Goal: Task Accomplishment & Management: Use online tool/utility

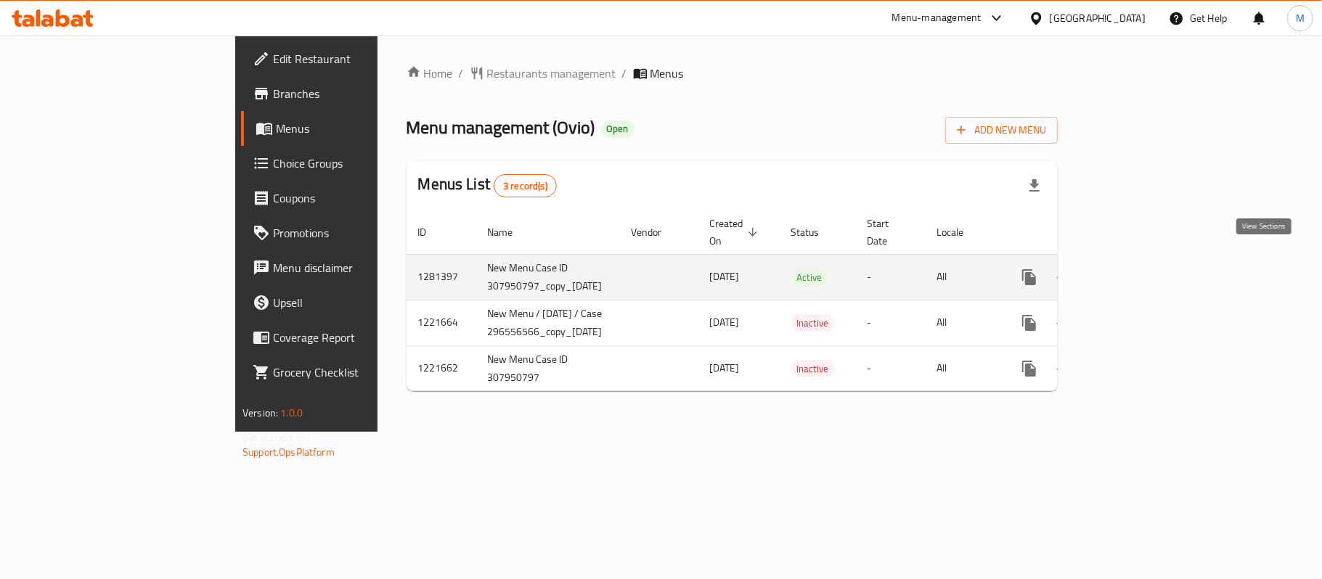
click at [1143, 269] on icon "enhanced table" at bounding box center [1133, 277] width 17 height 17
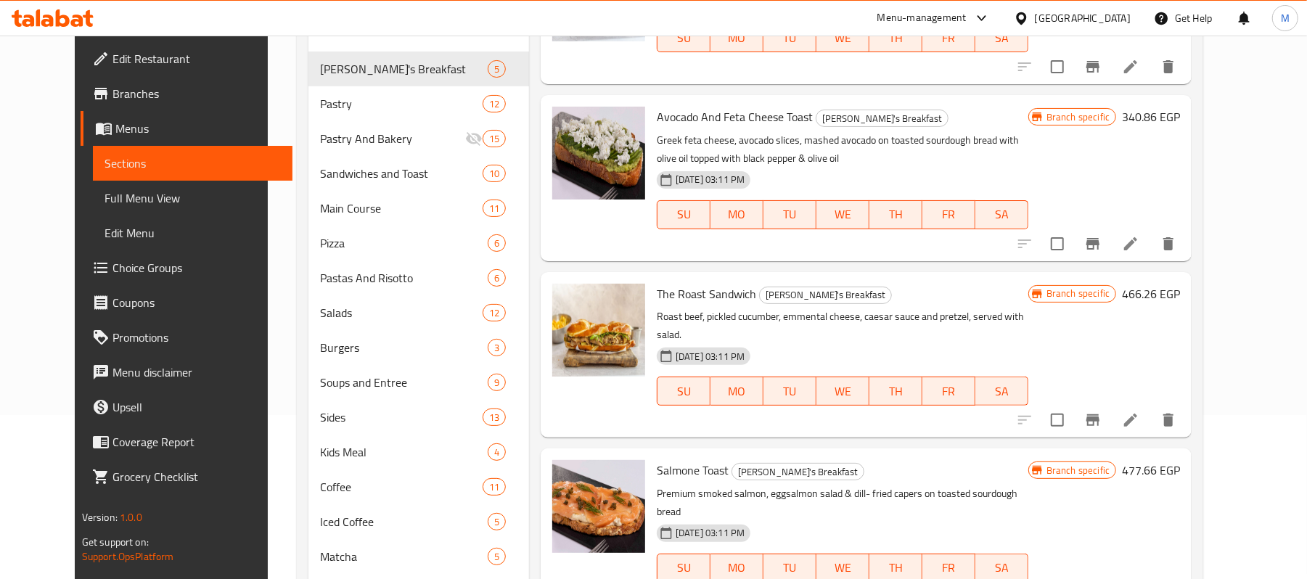
scroll to position [380, 0]
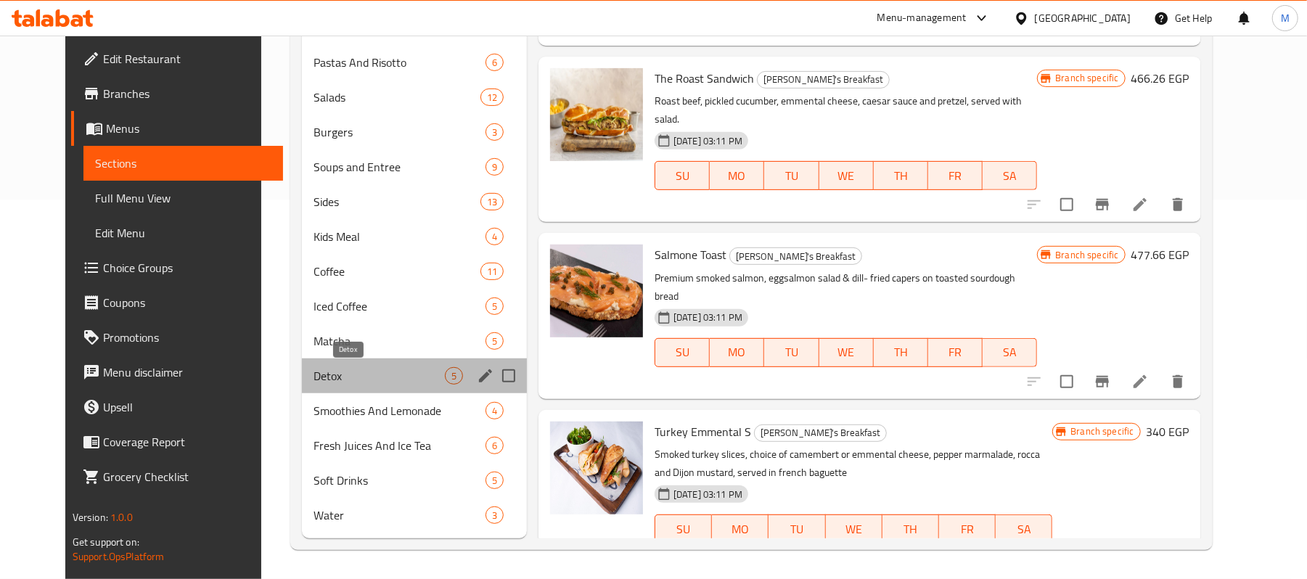
click at [316, 367] on span "Detox" at bounding box center [379, 375] width 131 height 17
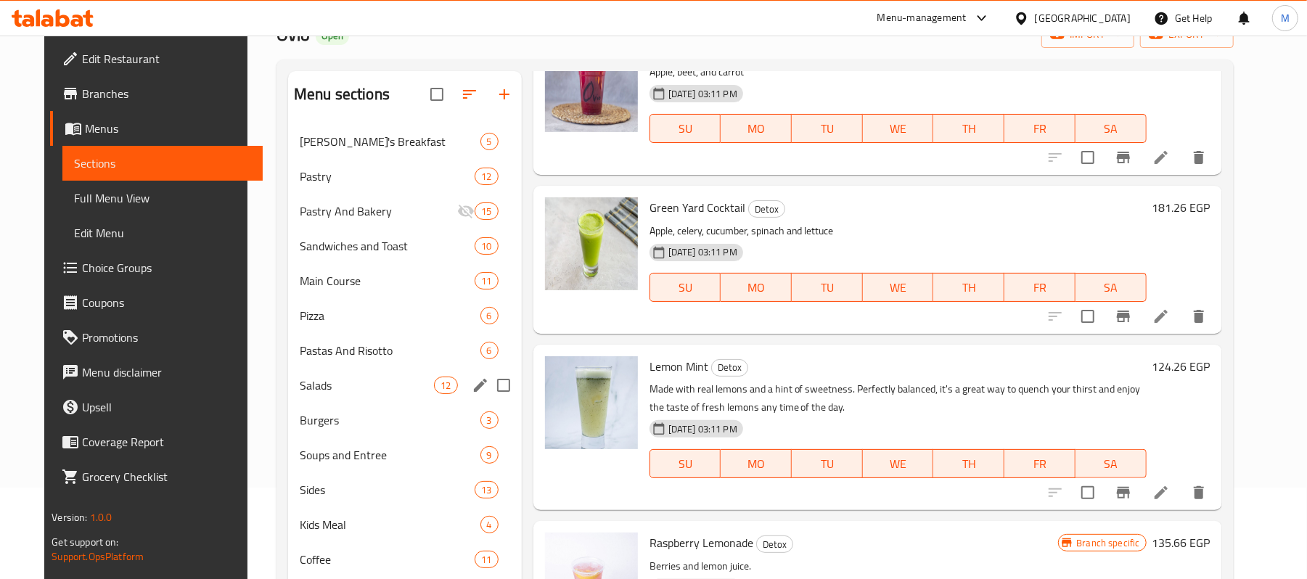
scroll to position [90, 0]
click at [303, 302] on div "Pizza 6" at bounding box center [405, 317] width 234 height 35
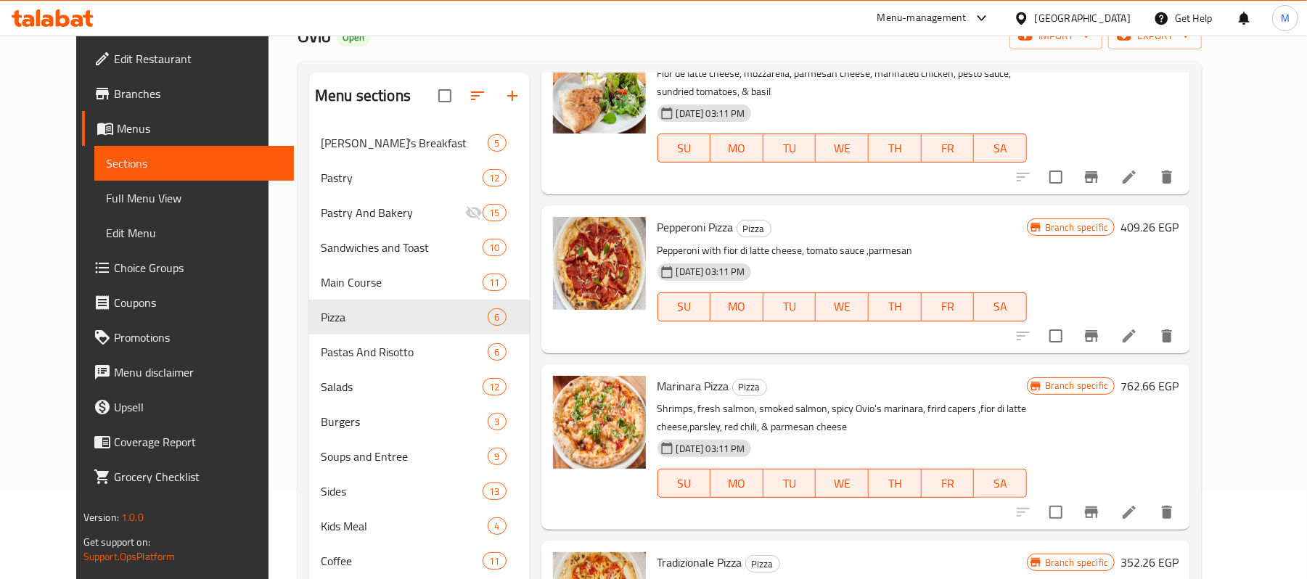
click at [114, 274] on span "Choice Groups" at bounding box center [198, 267] width 169 height 17
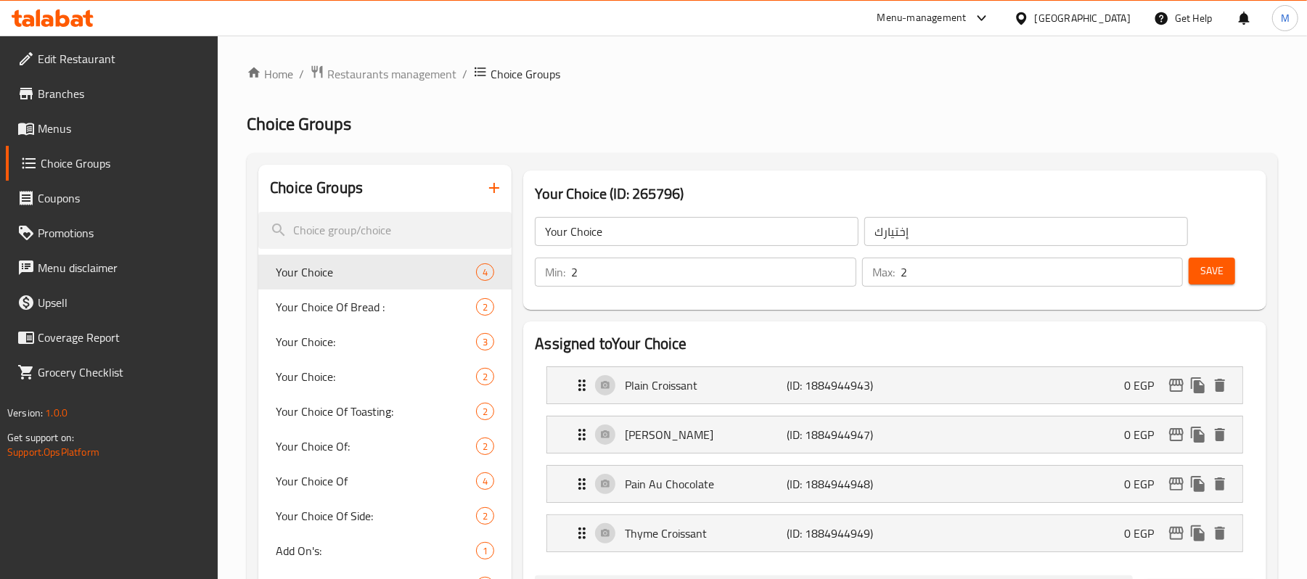
drag, startPoint x: 65, startPoint y: 126, endPoint x: 76, endPoint y: 134, distance: 14.1
click at [65, 126] on span "Menus" at bounding box center [122, 128] width 169 height 17
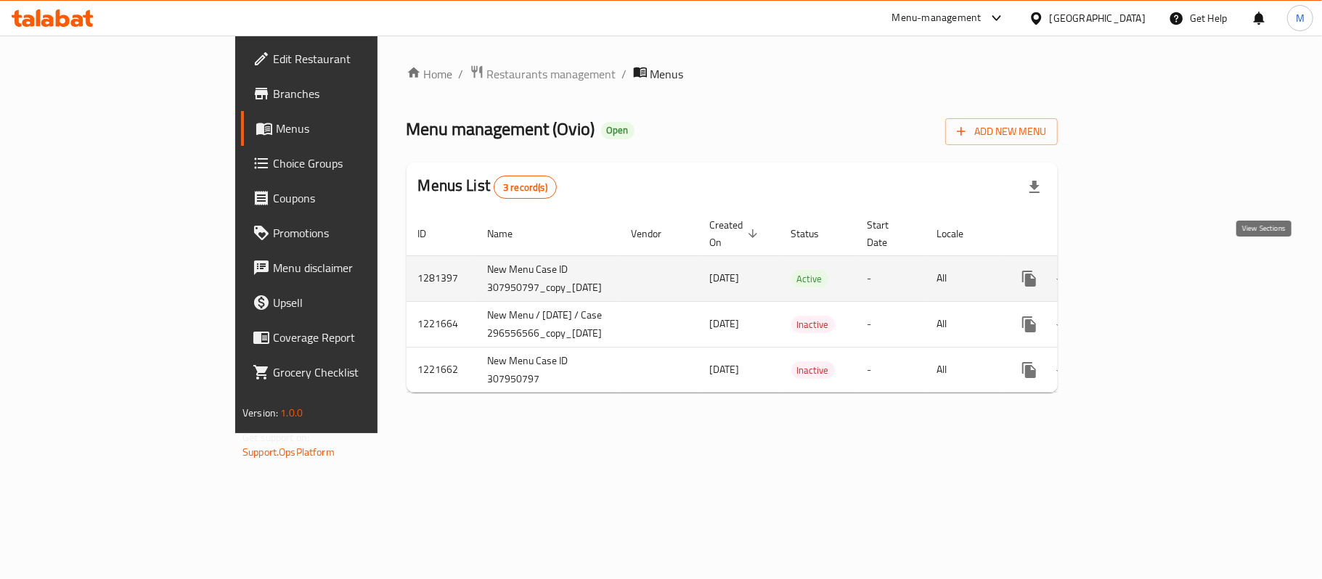
click at [1143, 270] on icon "enhanced table" at bounding box center [1133, 278] width 17 height 17
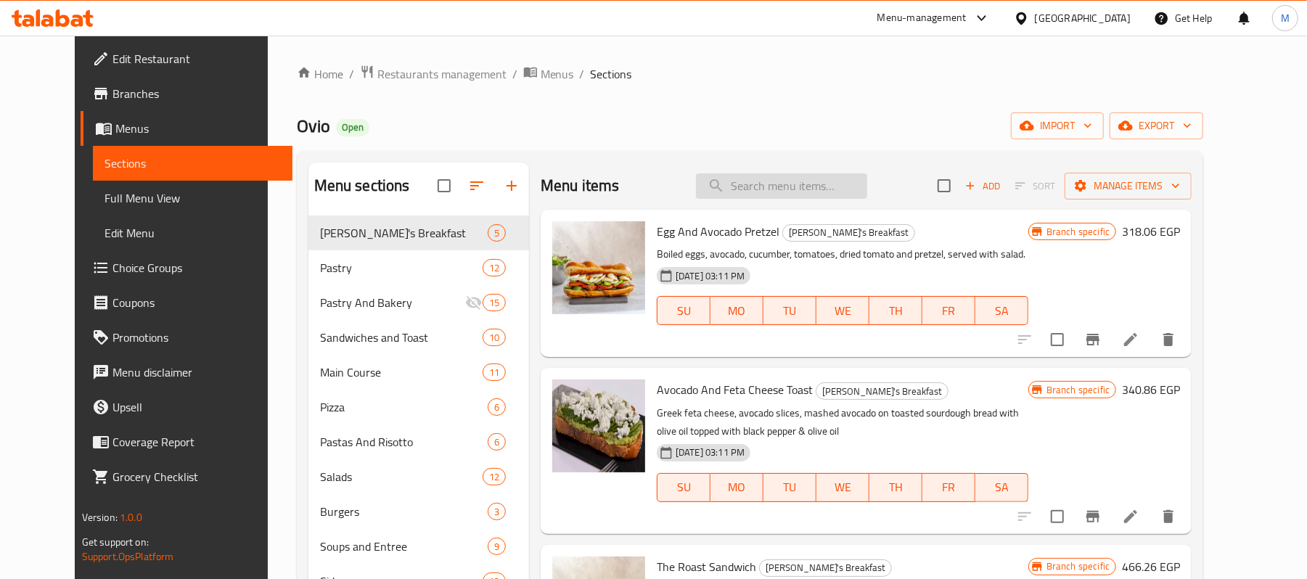
click at [811, 197] on input "search" at bounding box center [781, 185] width 171 height 25
paste input "Healthy grilled chicken"
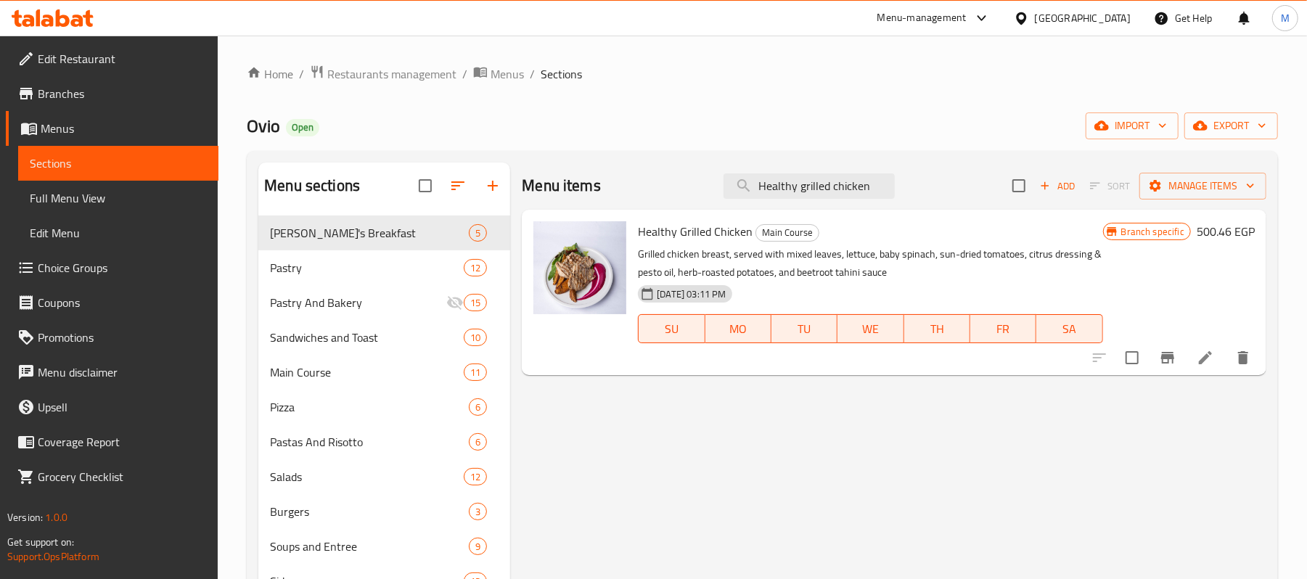
drag, startPoint x: 878, startPoint y: 190, endPoint x: 479, endPoint y: 197, distance: 399.3
click at [494, 184] on div "Menu sections Ovio's Breakfast 5 Pastry 12 Pastry And Bakery 15 Sandwiches and …" at bounding box center [762, 541] width 1008 height 756
paste input "Spinach Beetroot"
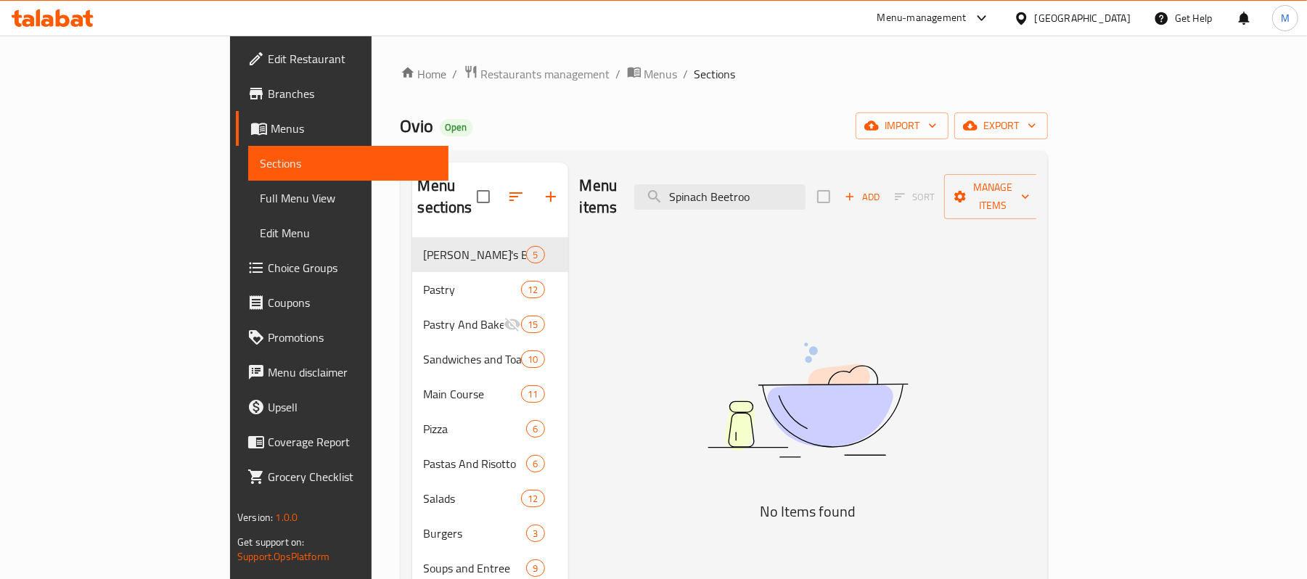
drag, startPoint x: 883, startPoint y: 181, endPoint x: 459, endPoint y: 201, distance: 425.1
click at [480, 193] on div "Menu sections Ovio's Breakfast 5 Pastry 12 Pastry And Bakery 15 Sandwiches and …" at bounding box center [724, 551] width 624 height 777
paste input "Quinoa Shrimp"
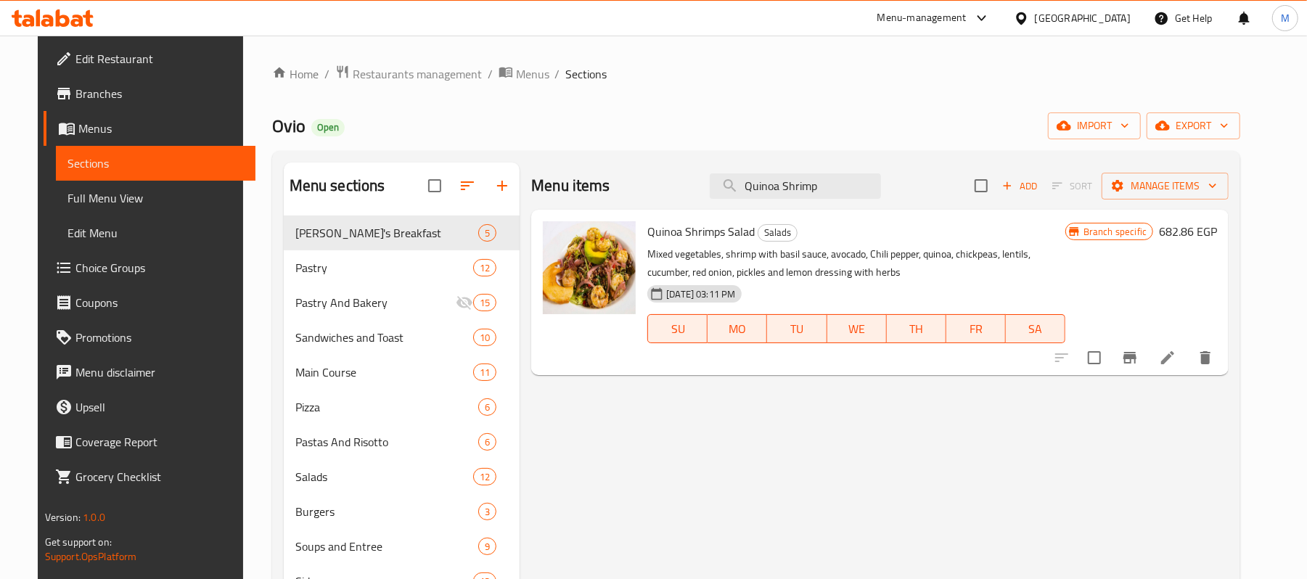
drag, startPoint x: 584, startPoint y: 189, endPoint x: 556, endPoint y: 195, distance: 29.1
click at [553, 193] on div "Menu items Quinoa Shrimp Add Sort Manage items" at bounding box center [880, 186] width 698 height 47
paste input "Kids Chicken Pane"
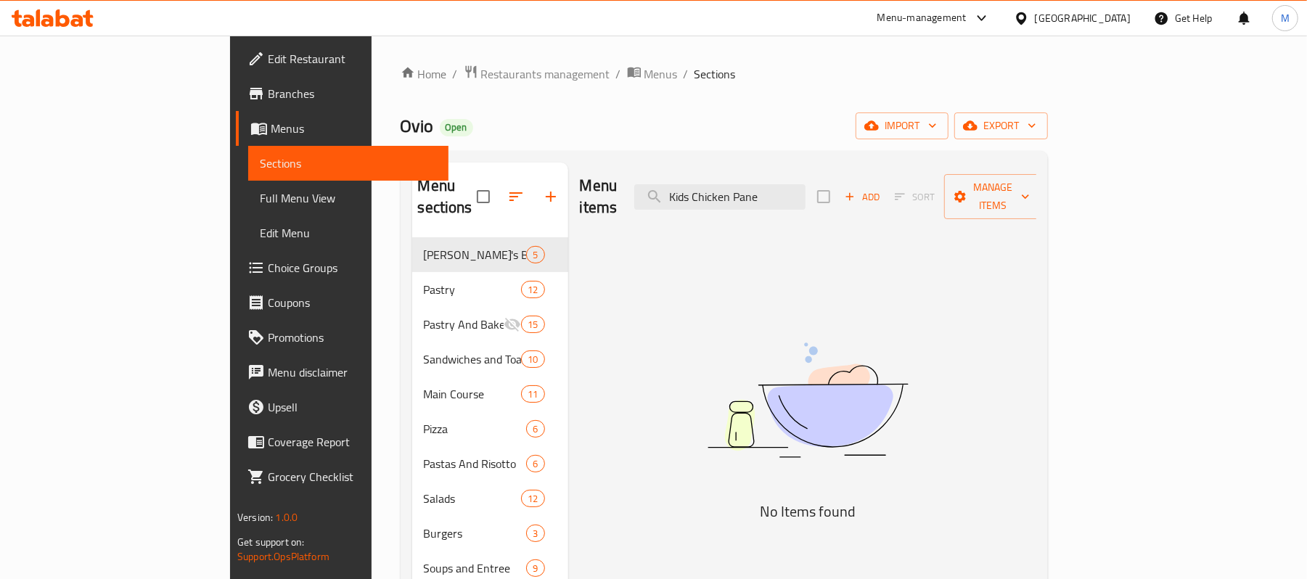
drag, startPoint x: 871, startPoint y: 197, endPoint x: 678, endPoint y: 206, distance: 193.3
click at [678, 206] on div "Menu items Kids Chicken Pane Add Sort Manage items" at bounding box center [808, 197] width 457 height 69
paste input "Red Sauc"
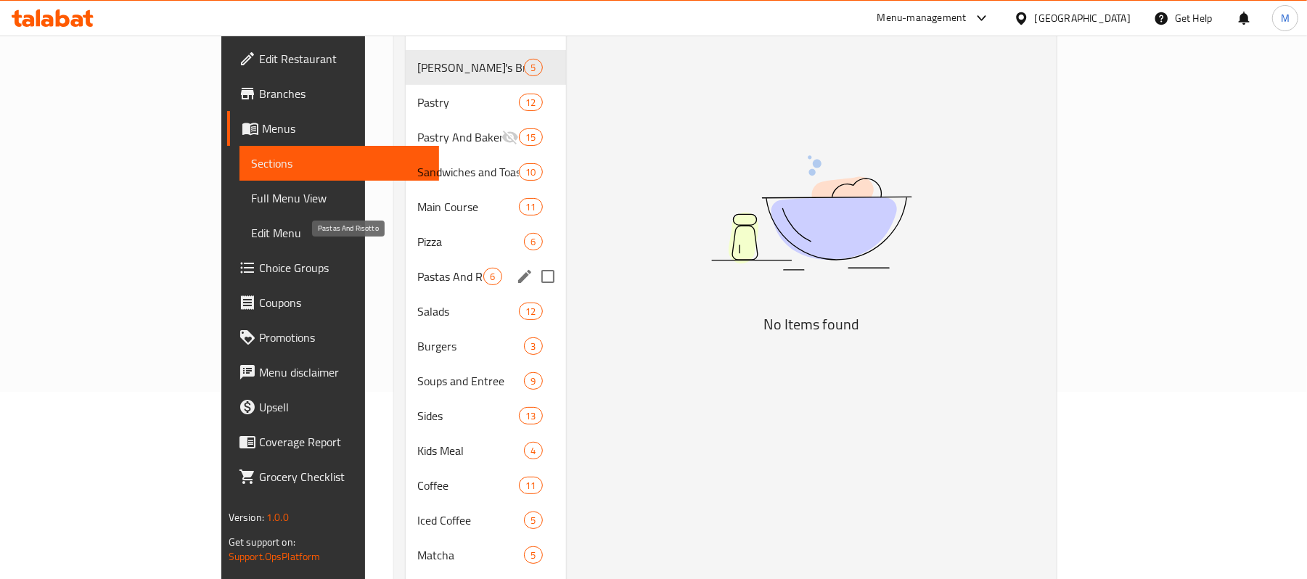
scroll to position [380, 0]
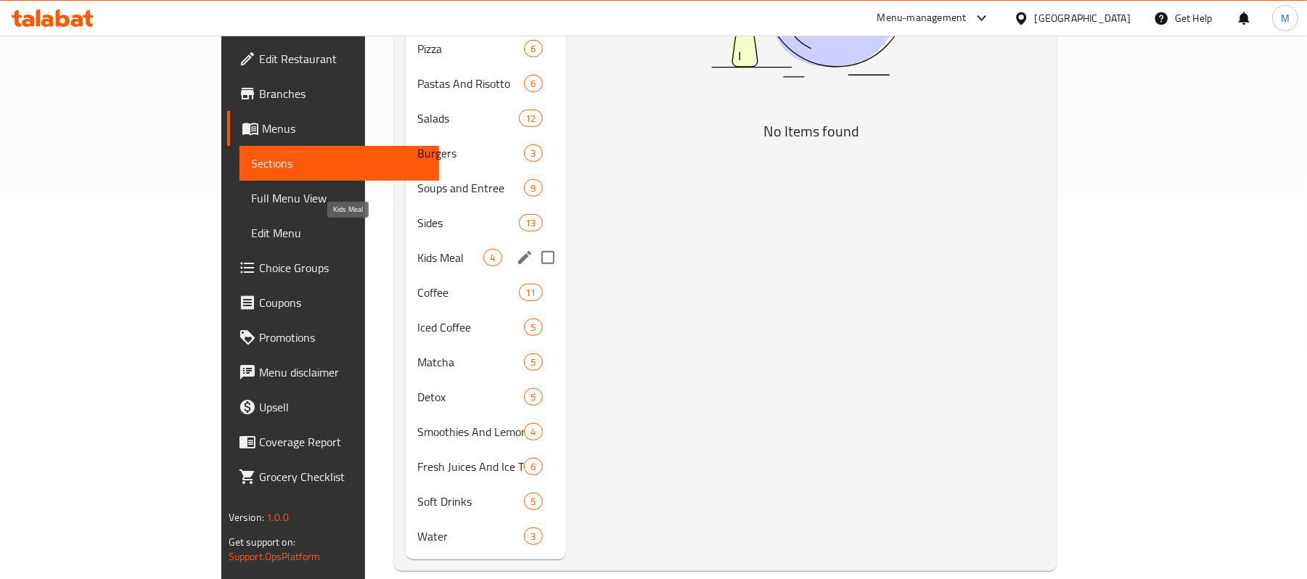
type input "Kids Red Sauce"
click at [417, 249] on span "Kids Meal" at bounding box center [450, 257] width 66 height 17
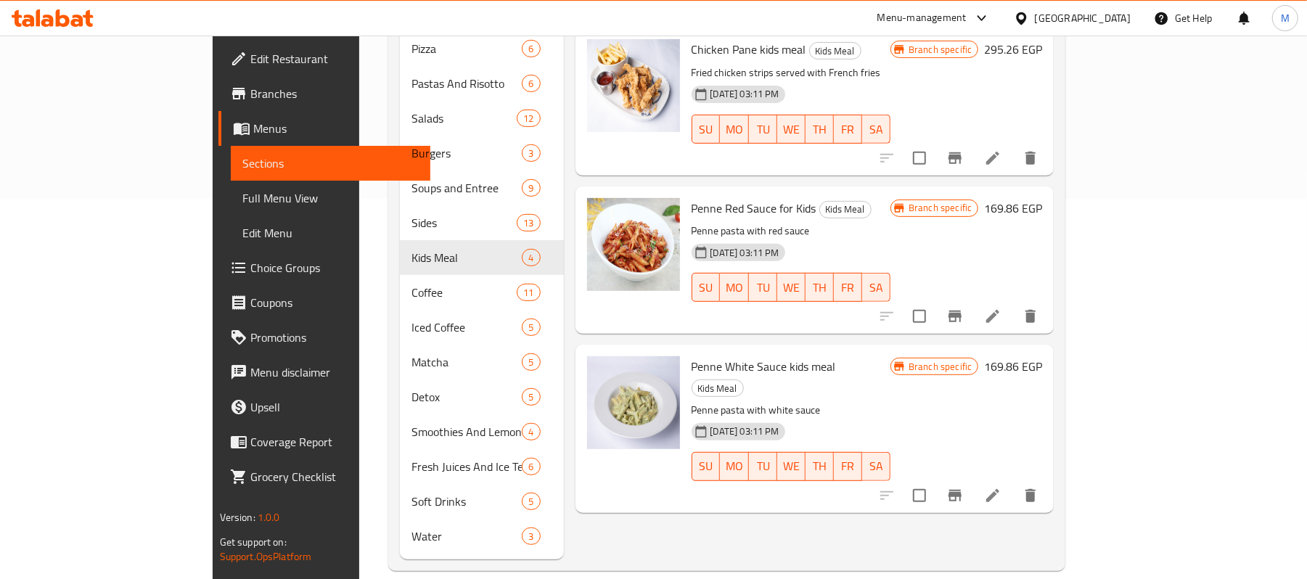
drag, startPoint x: 717, startPoint y: 482, endPoint x: 711, endPoint y: 494, distance: 13.6
click at [714, 483] on div "Menu items Kids Red Sauce Add Sort Manage items Kids Beef Burger Kids Meal Two …" at bounding box center [809, 170] width 491 height 777
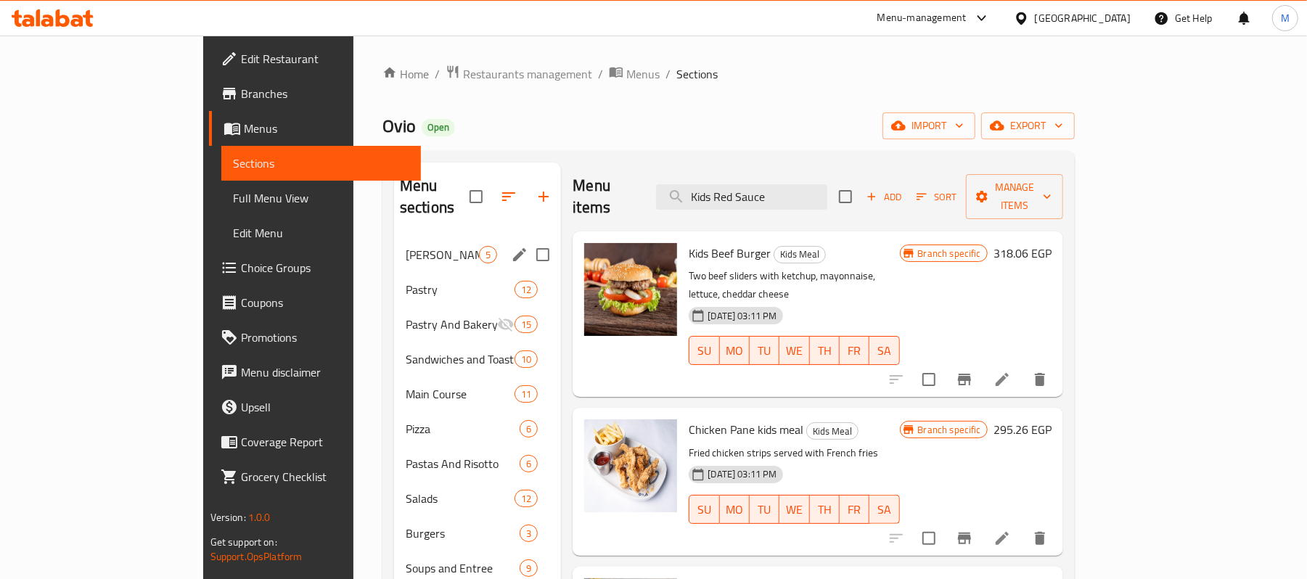
click at [406, 246] on span "[PERSON_NAME]'s Breakfast" at bounding box center [442, 254] width 73 height 17
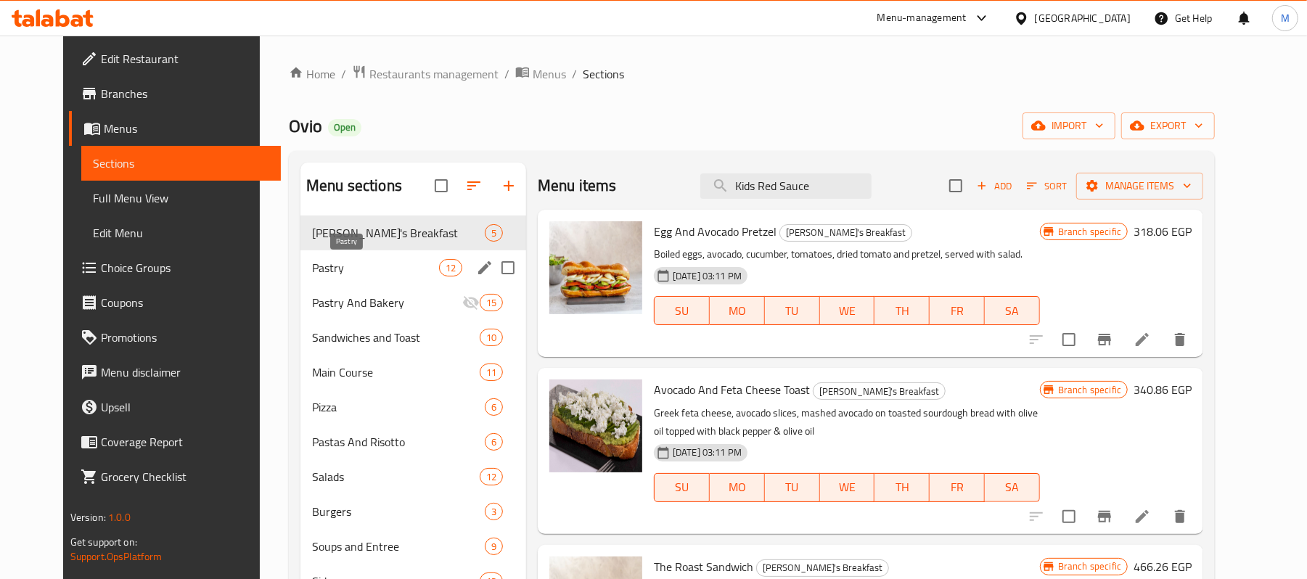
click at [340, 260] on span "Pastry" at bounding box center [375, 267] width 127 height 17
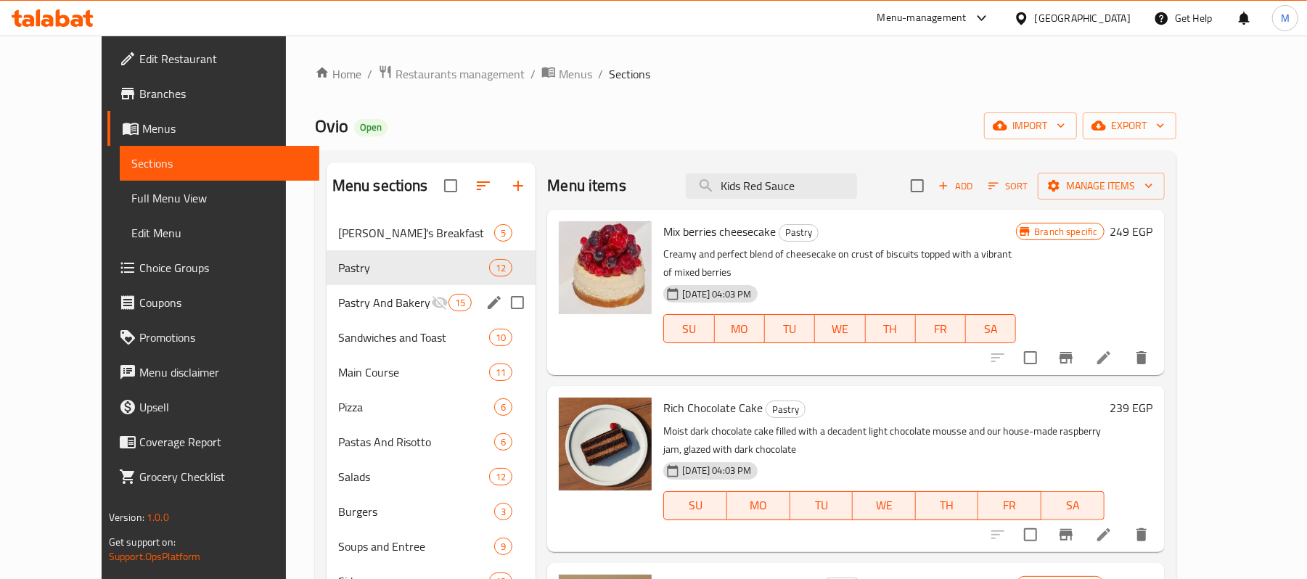
click at [341, 290] on div "Pastry And Bakery 15" at bounding box center [432, 302] width 210 height 35
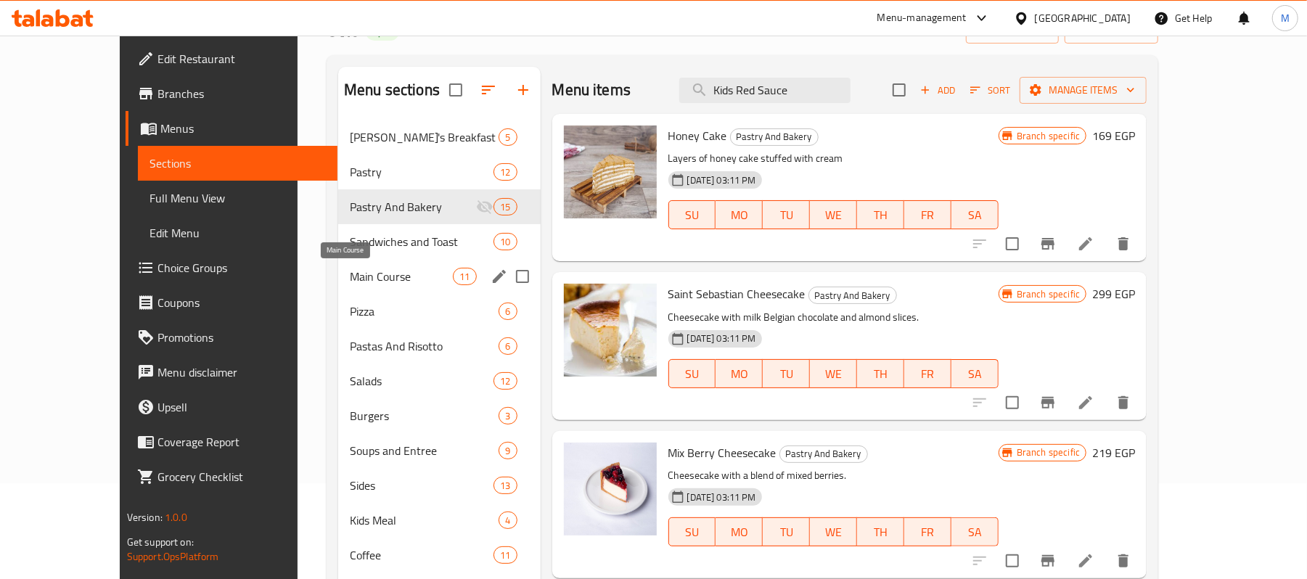
scroll to position [97, 0]
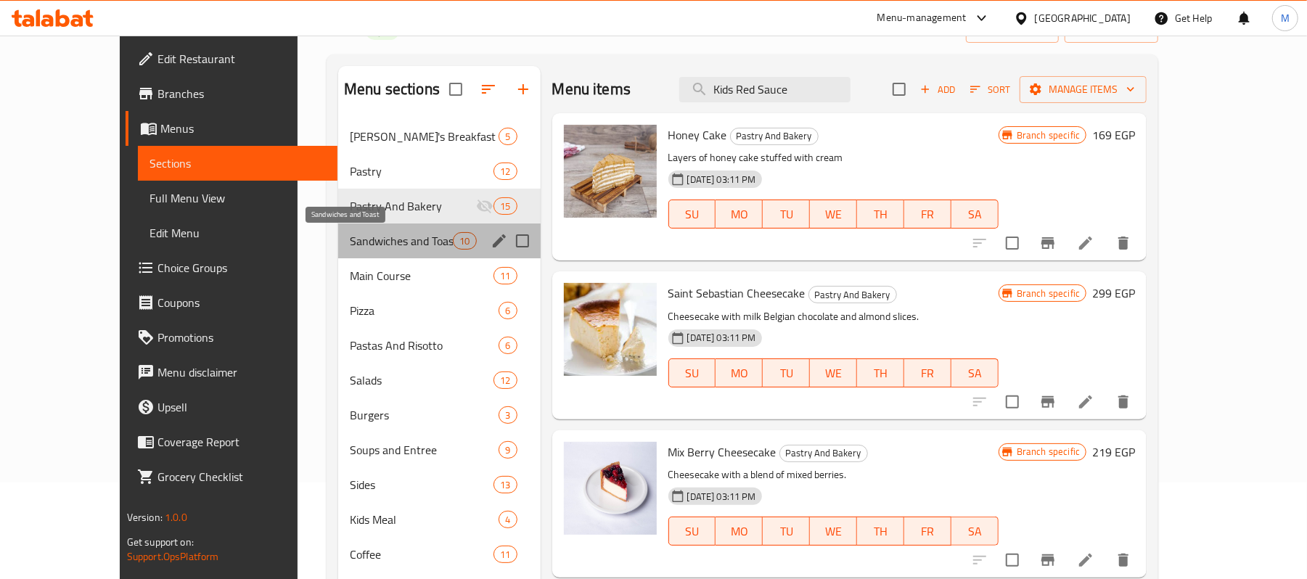
click at [350, 236] on span "Sandwiches and Toast" at bounding box center [401, 240] width 103 height 17
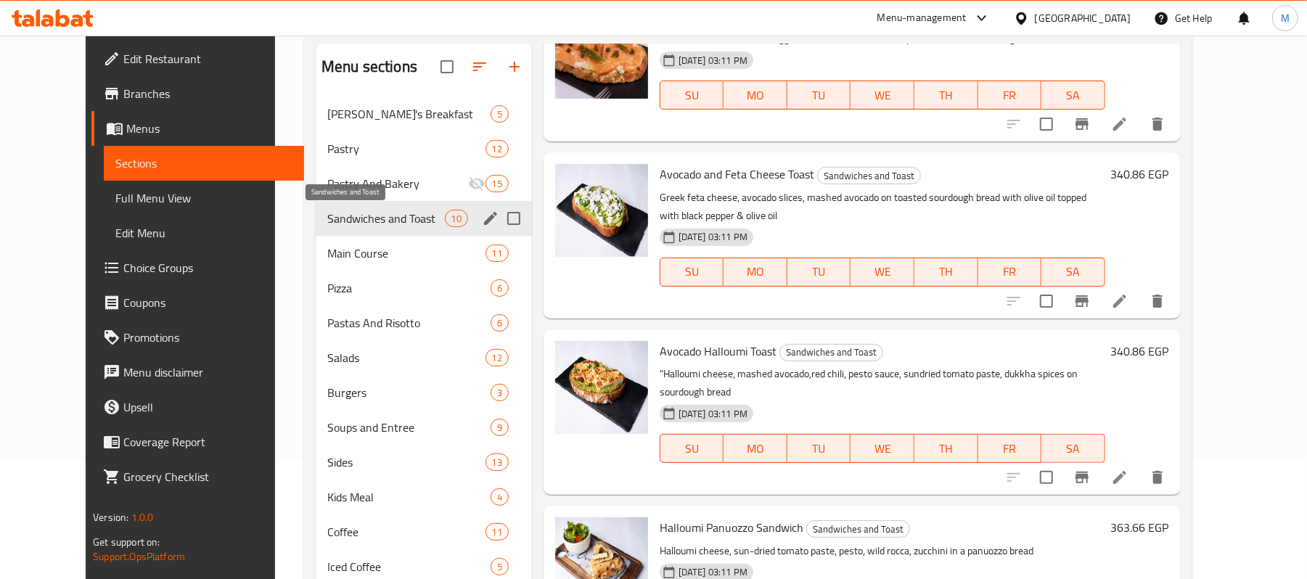
scroll to position [193, 0]
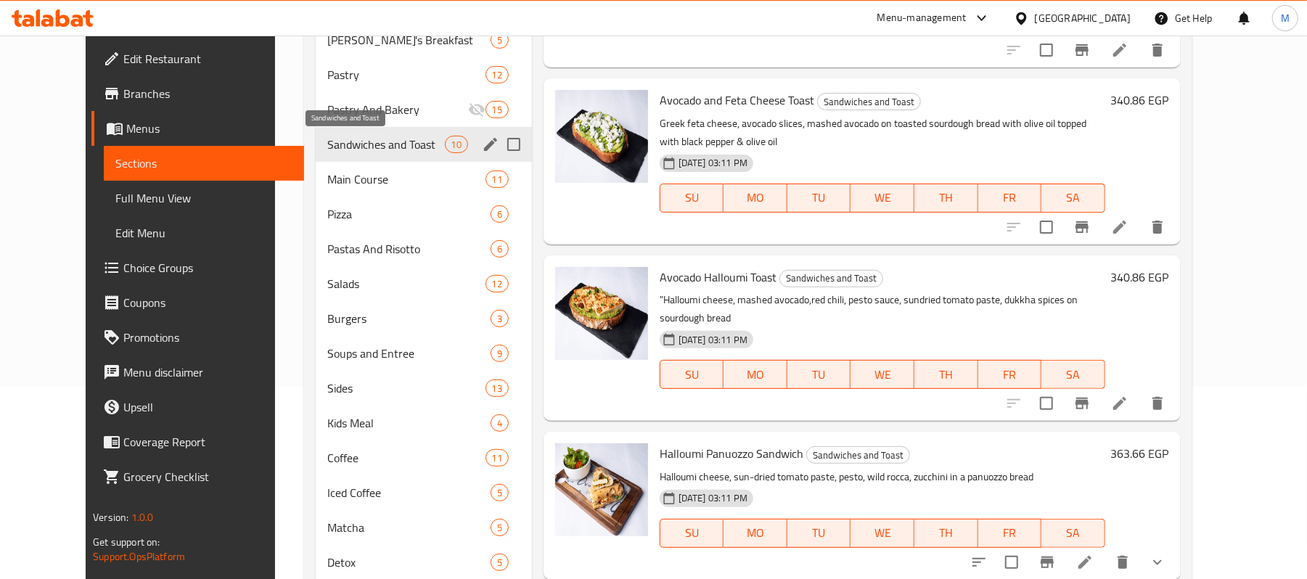
click at [332, 148] on span "Sandwiches and Toast" at bounding box center [386, 144] width 118 height 17
click at [327, 174] on span "Main Course" at bounding box center [386, 179] width 118 height 17
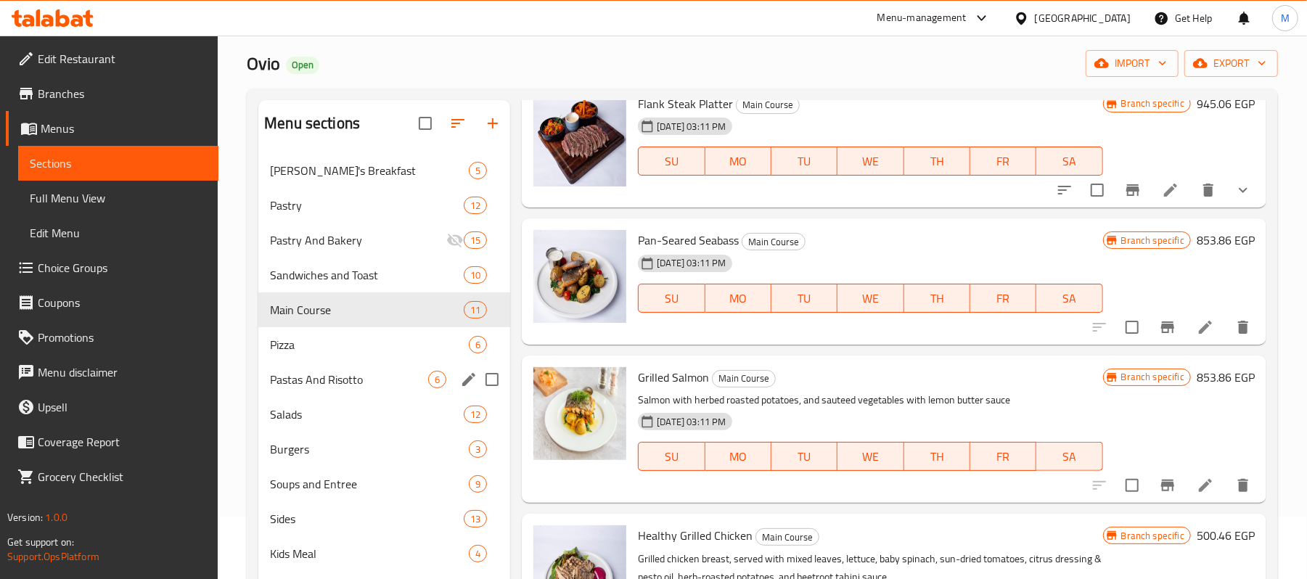
scroll to position [97, 0]
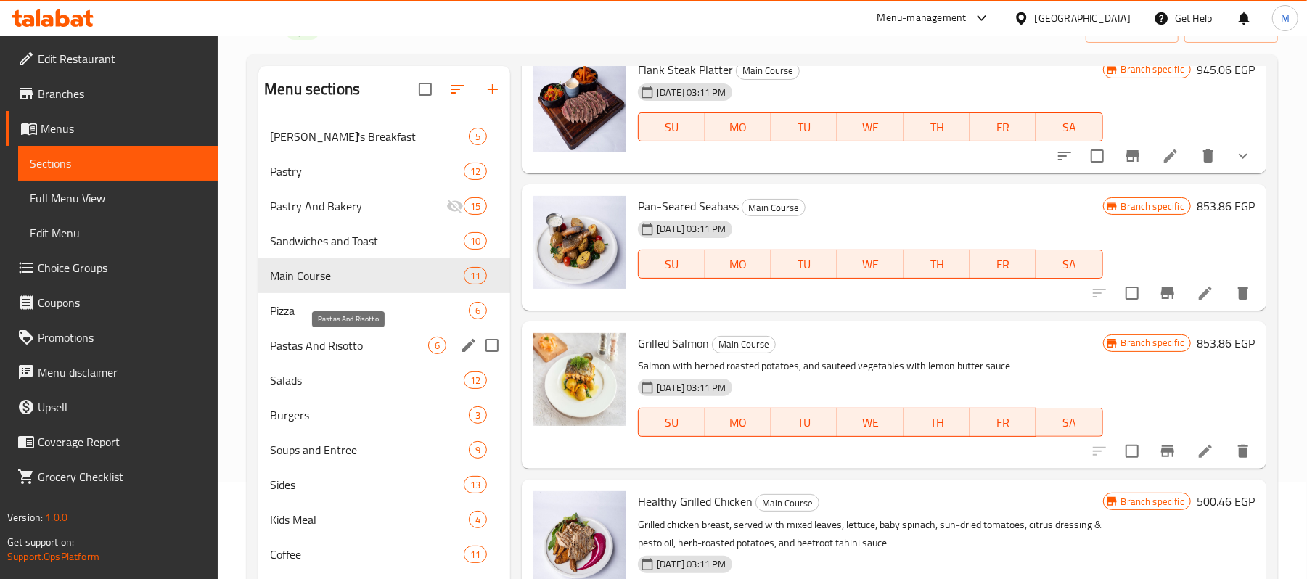
click at [306, 350] on span "Pastas And Risotto" at bounding box center [349, 345] width 158 height 17
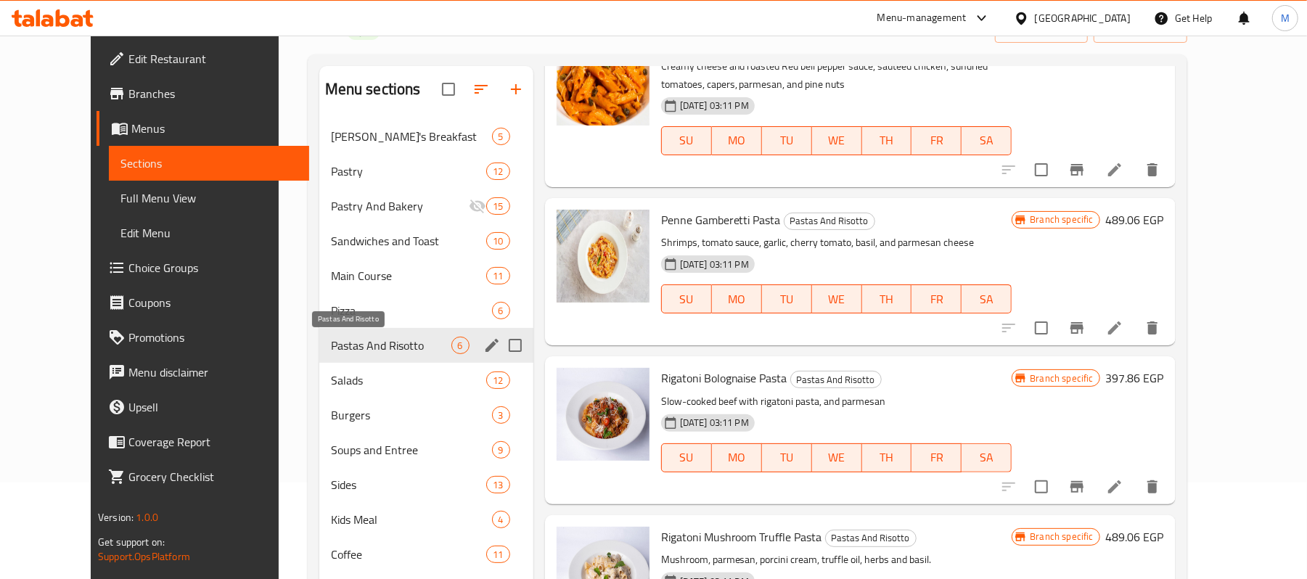
scroll to position [250, 0]
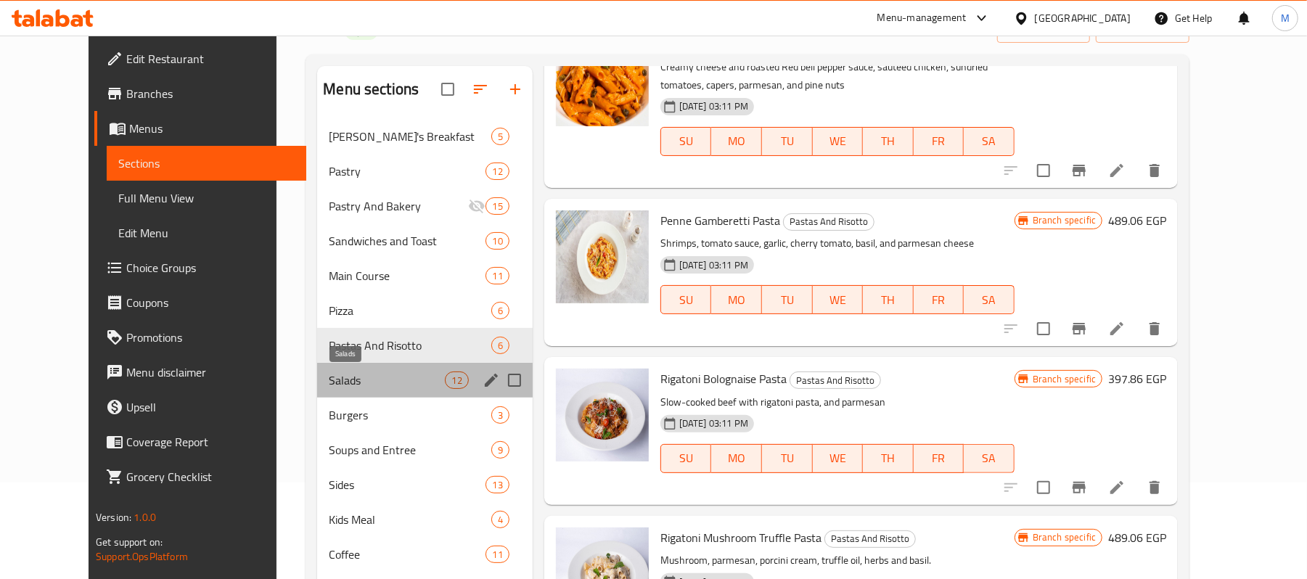
click at [329, 375] on span "Salads" at bounding box center [387, 380] width 116 height 17
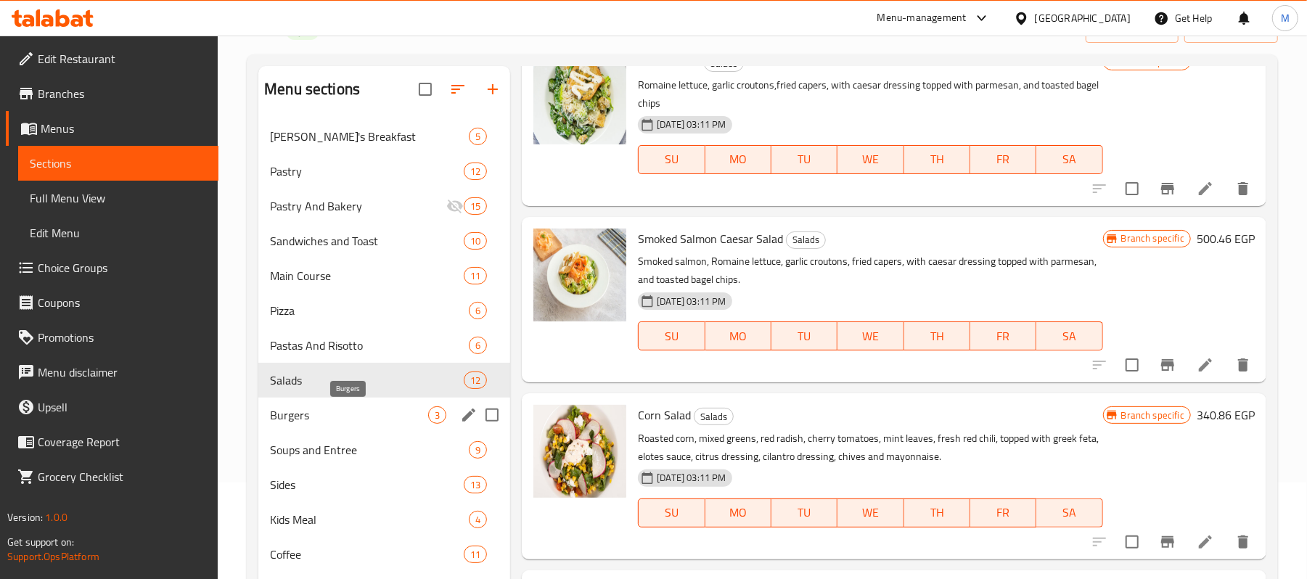
click at [322, 414] on span "Burgers" at bounding box center [349, 415] width 158 height 17
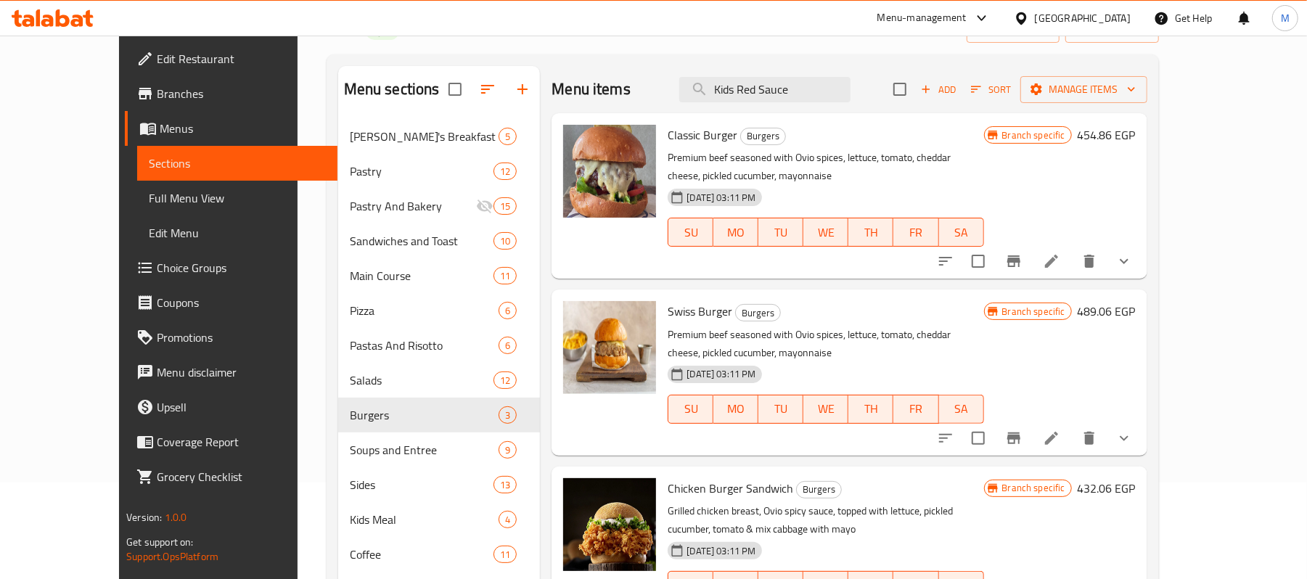
click at [1142, 421] on button "show more" at bounding box center [1124, 438] width 35 height 35
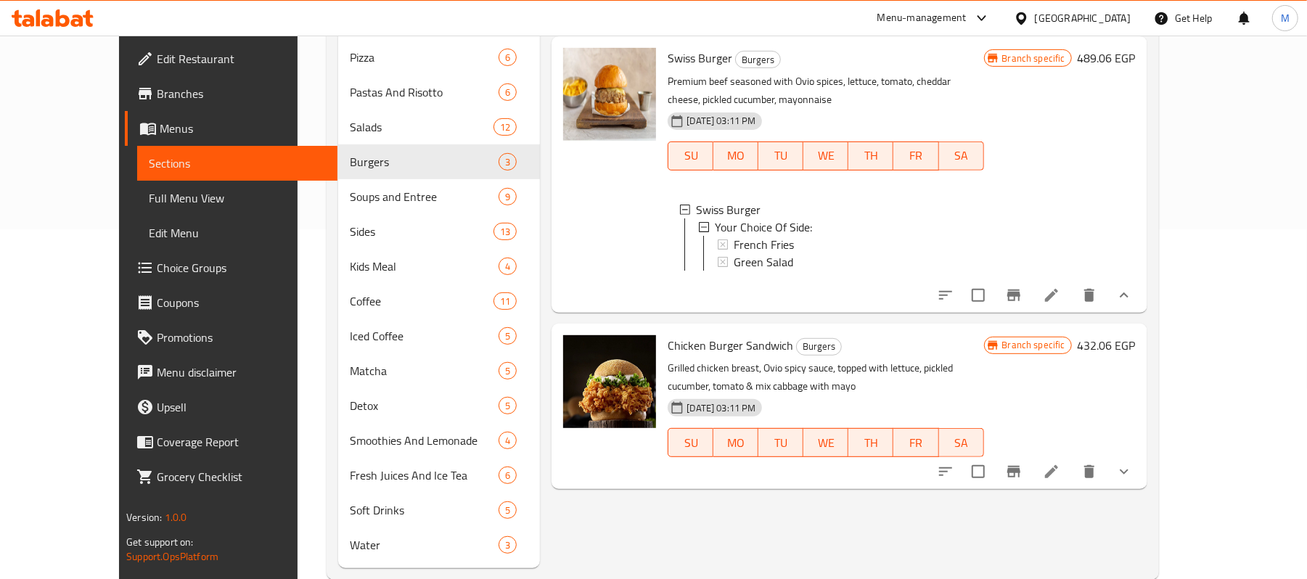
scroll to position [380, 0]
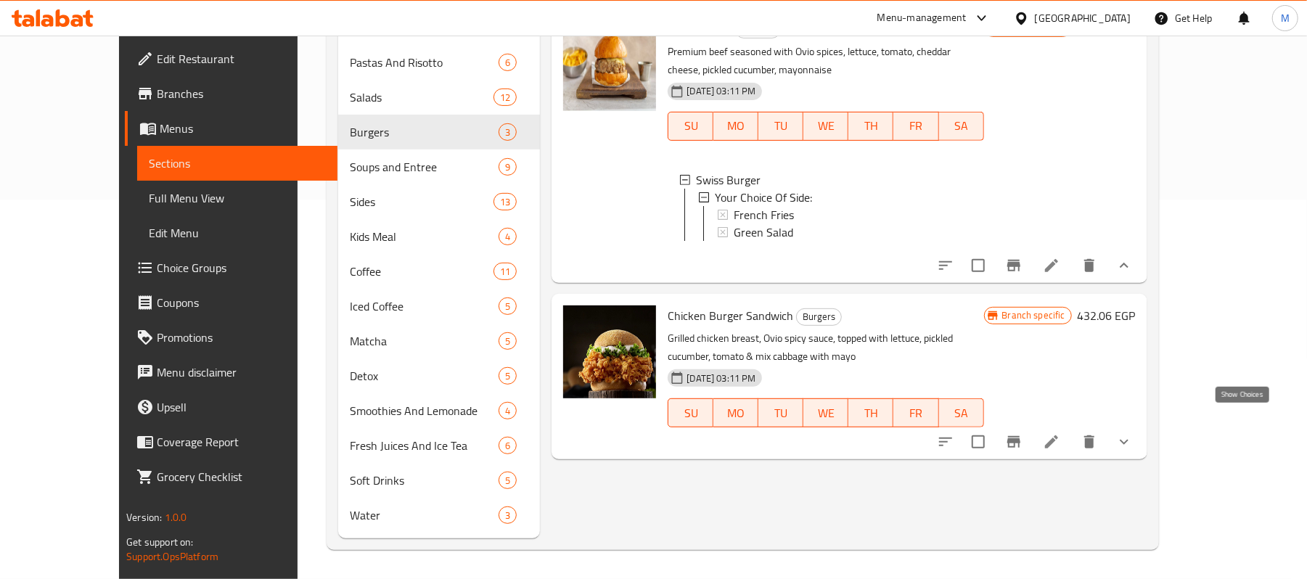
click at [1133, 433] on icon "show more" at bounding box center [1124, 441] width 17 height 17
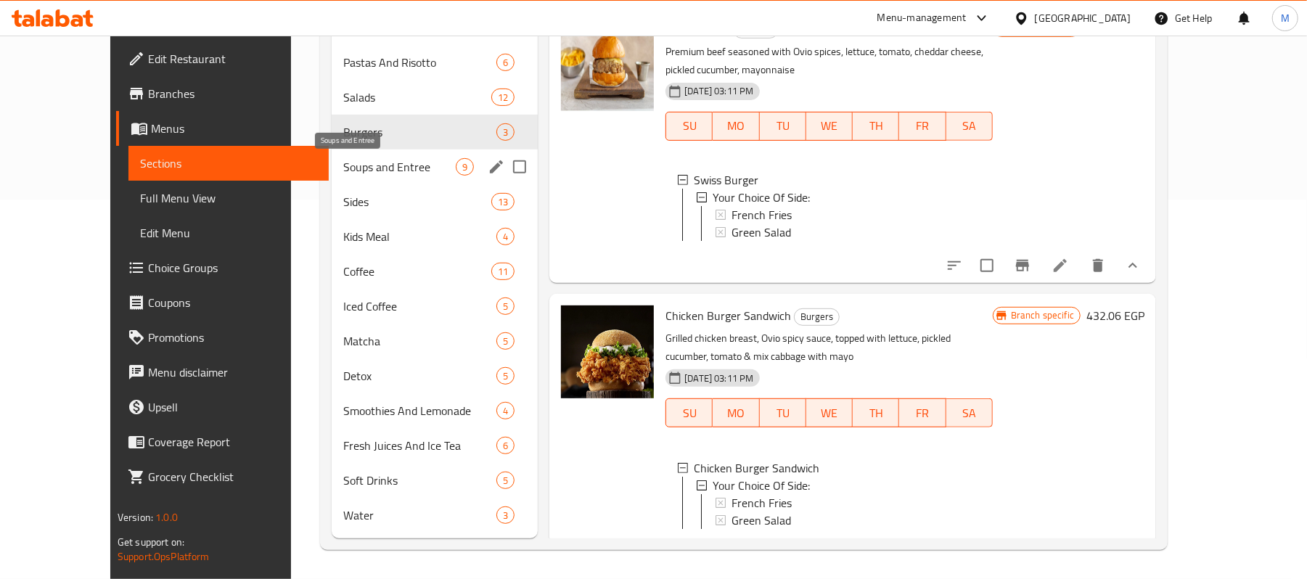
click at [343, 168] on span "Soups and Entree" at bounding box center [399, 166] width 113 height 17
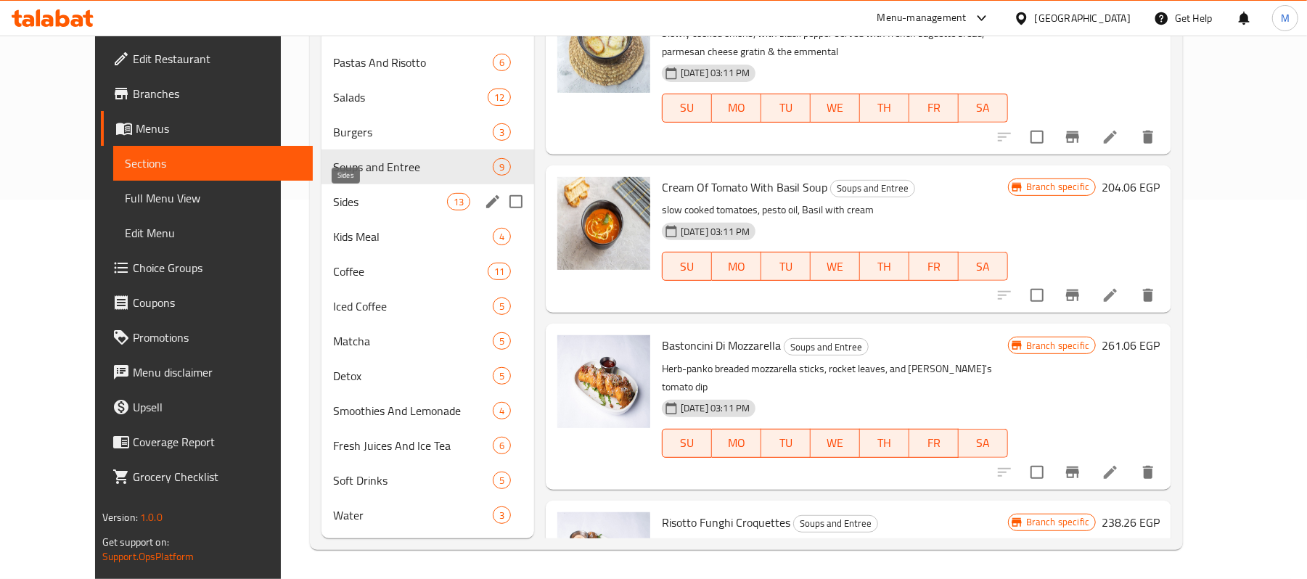
click at [333, 197] on span "Sides" at bounding box center [389, 201] width 113 height 17
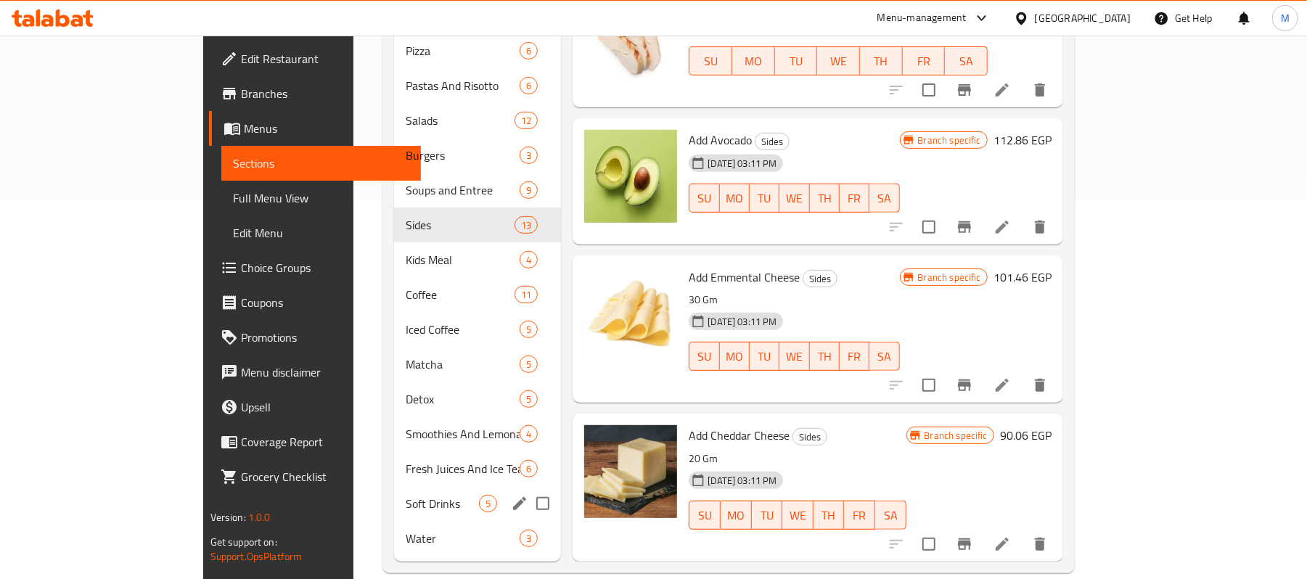
scroll to position [380, 0]
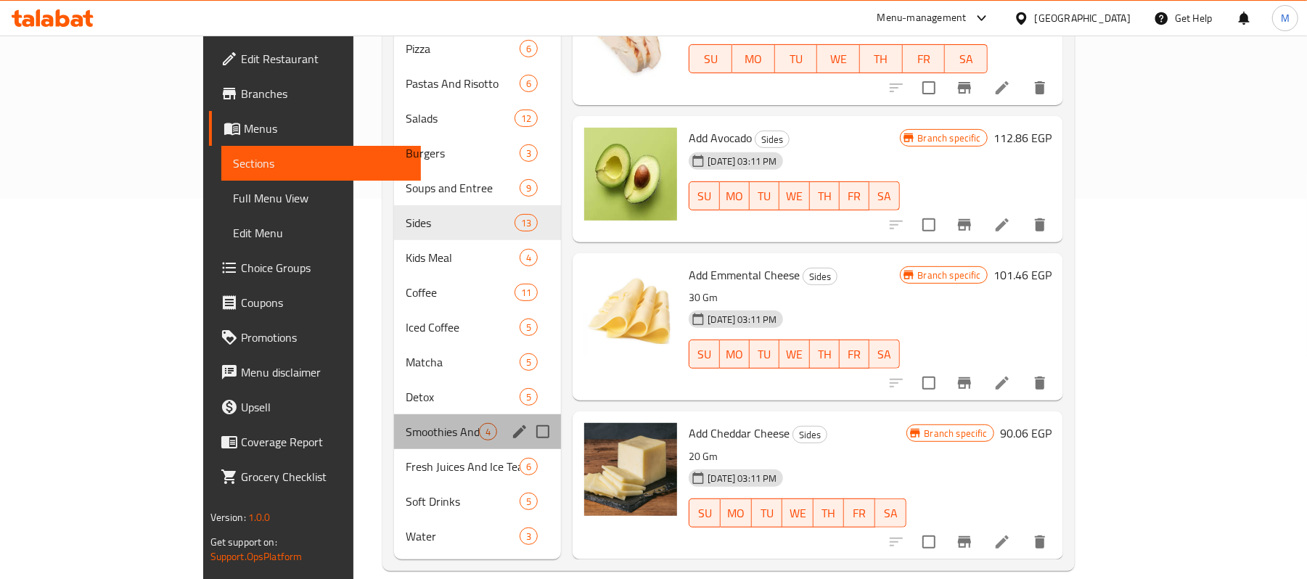
click at [394, 424] on div "Smoothies And Lemonade 4" at bounding box center [477, 431] width 167 height 35
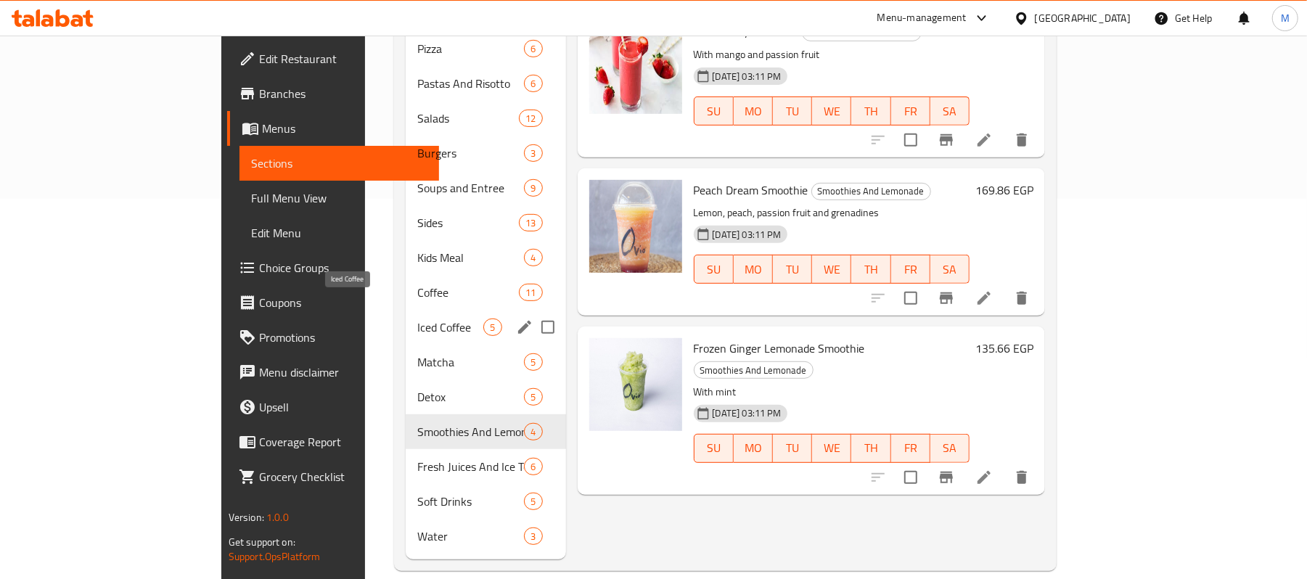
click at [417, 319] on span "Iced Coffee" at bounding box center [450, 327] width 66 height 17
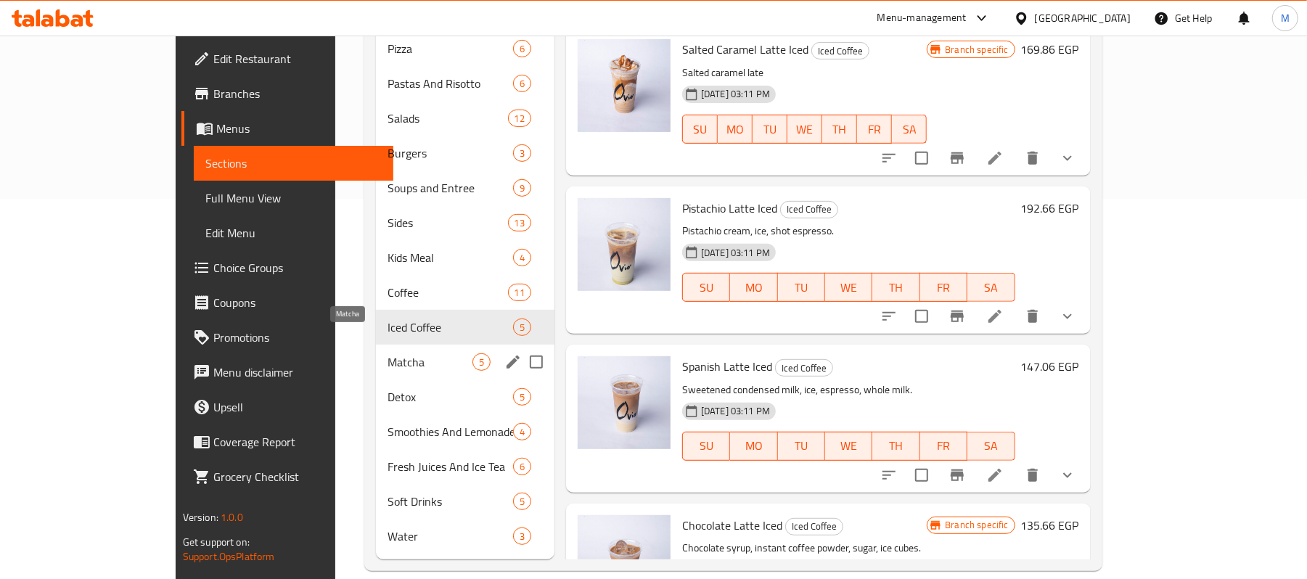
click at [388, 354] on span "Matcha" at bounding box center [430, 362] width 85 height 17
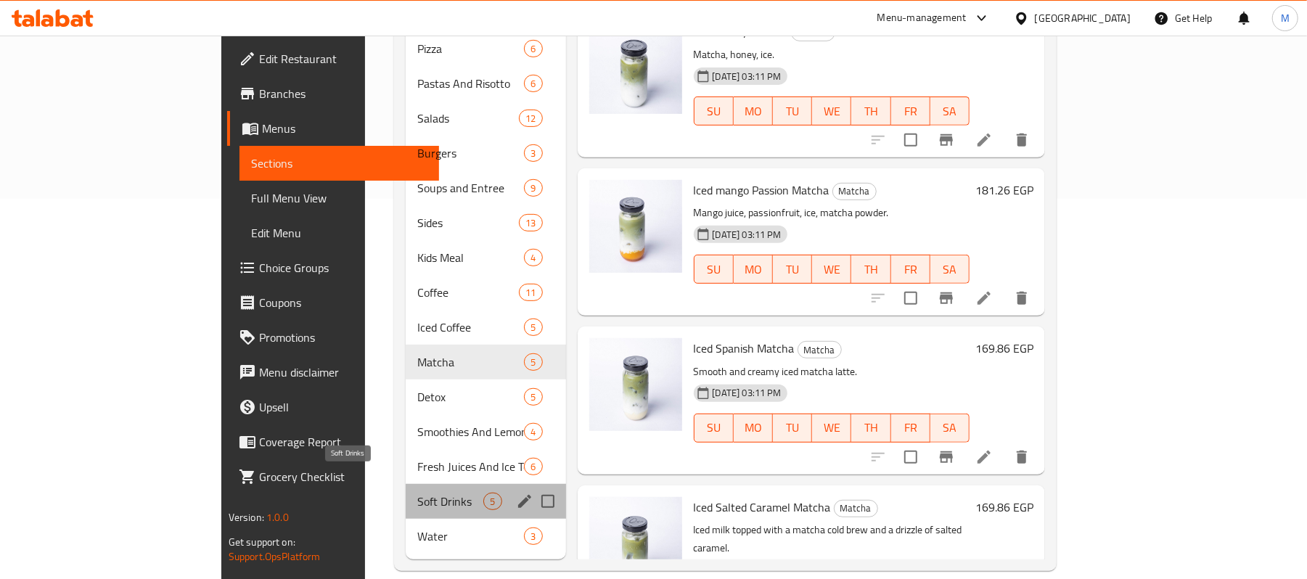
click at [417, 493] on span "Soft Drinks" at bounding box center [450, 501] width 66 height 17
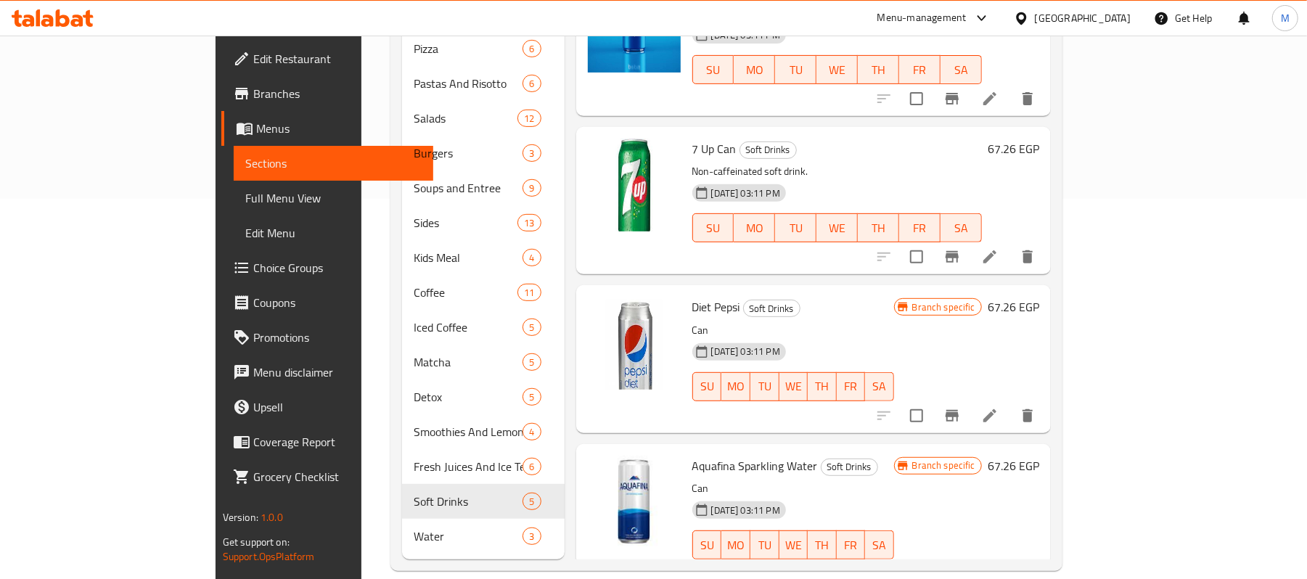
scroll to position [73, 0]
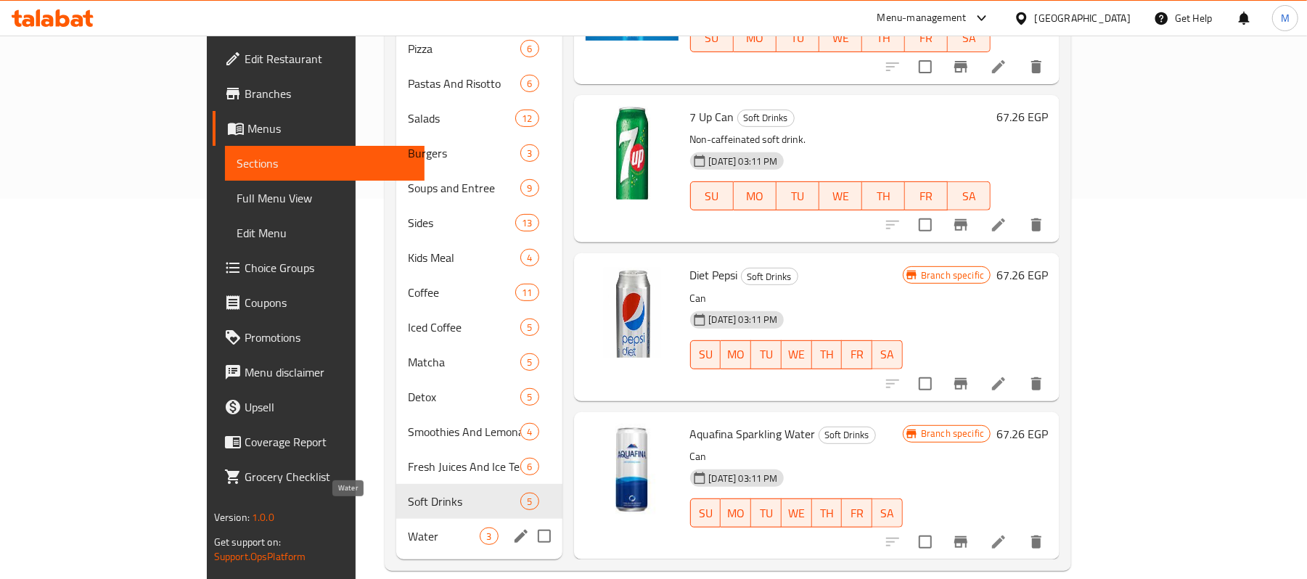
click at [408, 528] on span "Water" at bounding box center [444, 536] width 72 height 17
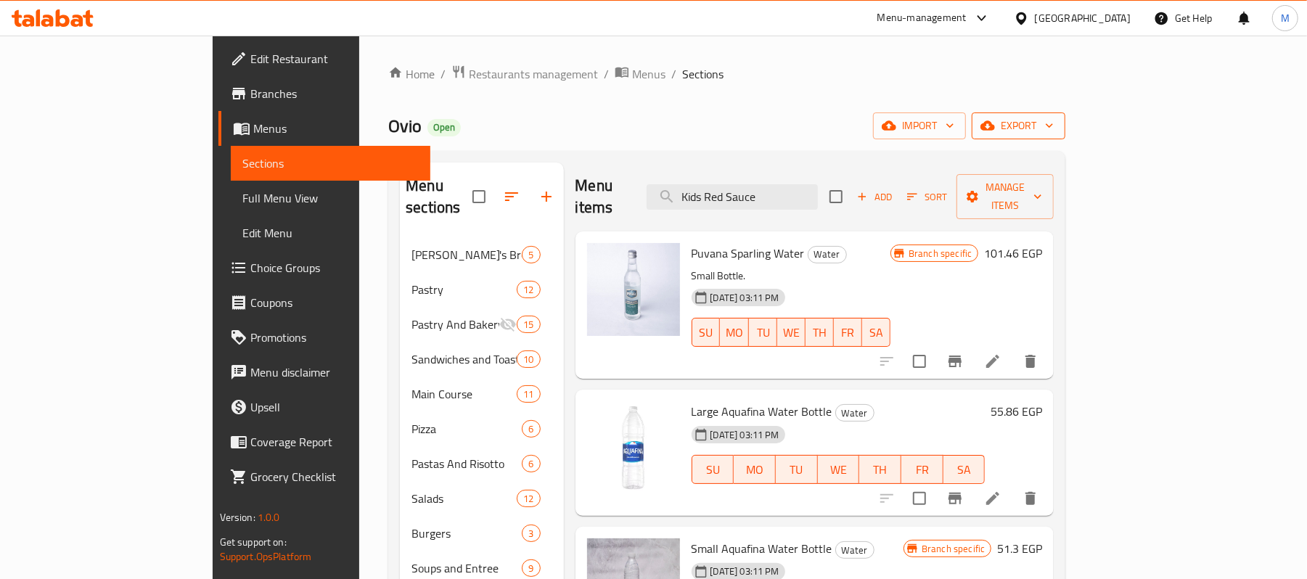
click at [1054, 131] on span "export" at bounding box center [1019, 126] width 70 height 18
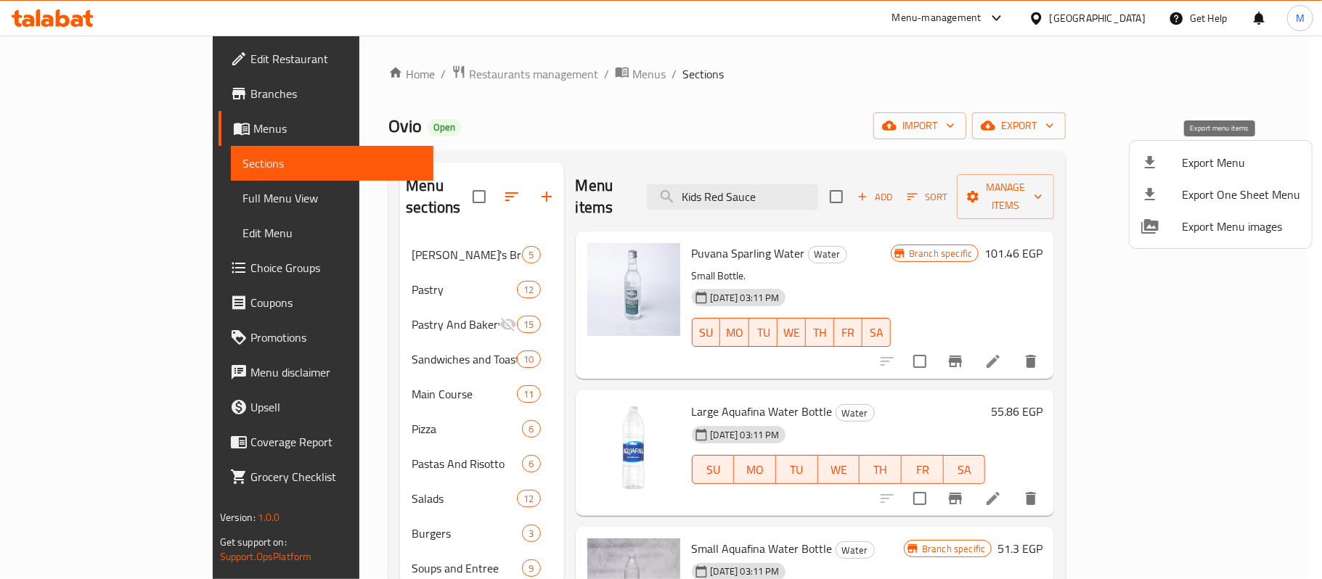
click at [1204, 163] on span "Export Menu" at bounding box center [1241, 162] width 118 height 17
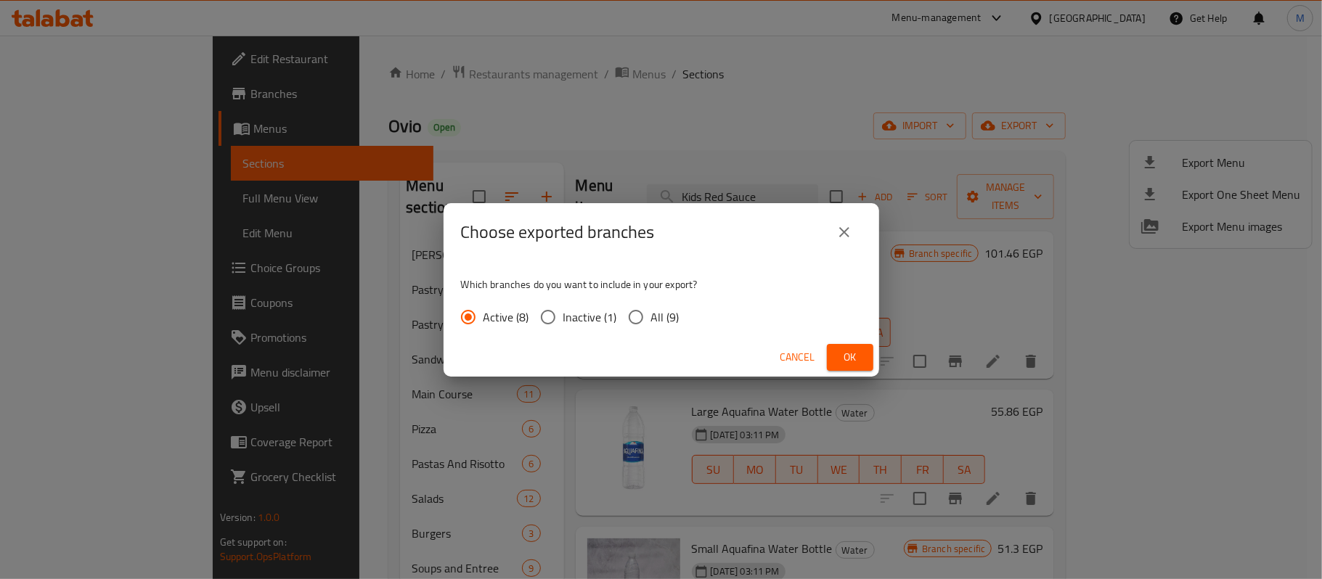
click at [645, 308] on input "All (9)" at bounding box center [636, 317] width 30 height 30
radio input "true"
click at [845, 348] on span "Ok" at bounding box center [849, 357] width 23 height 18
